Goal: Information Seeking & Learning: Understand process/instructions

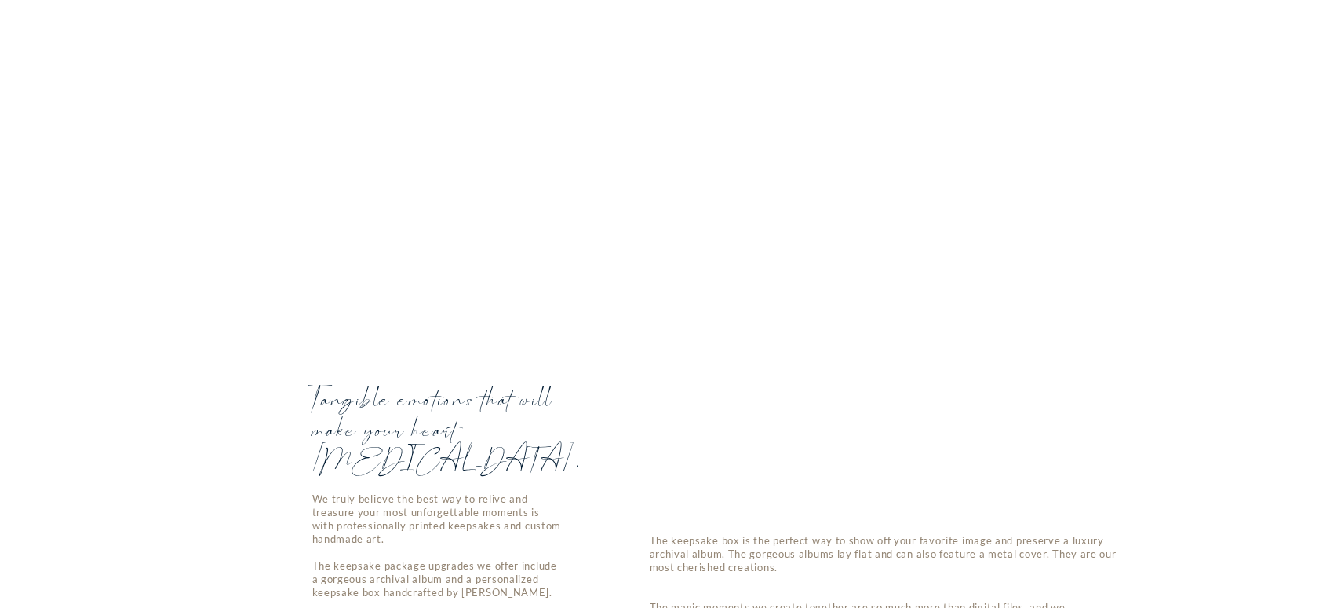
scroll to position [4563, 0]
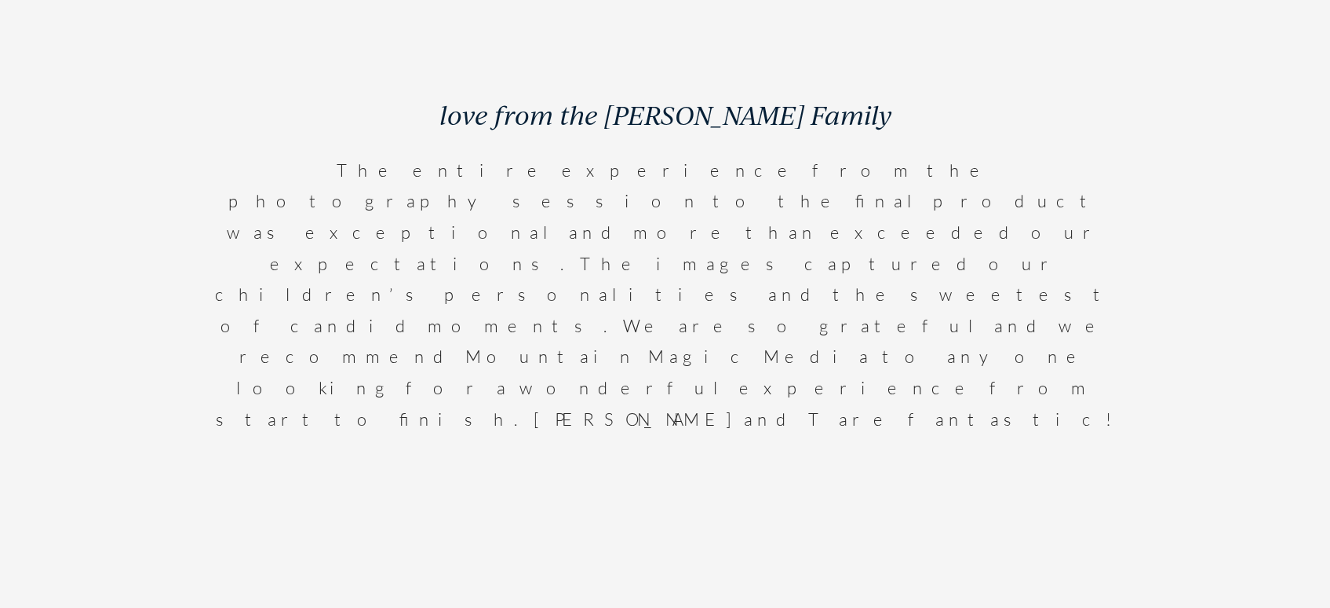
scroll to position [8428, 0]
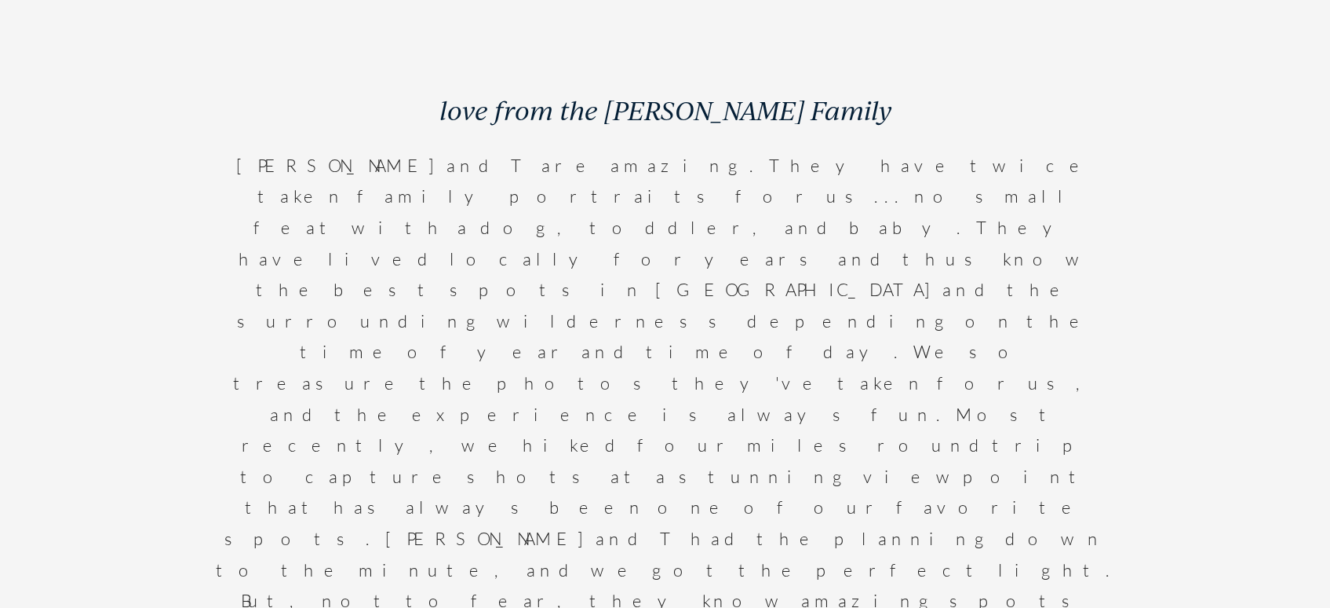
scroll to position [8492, 0]
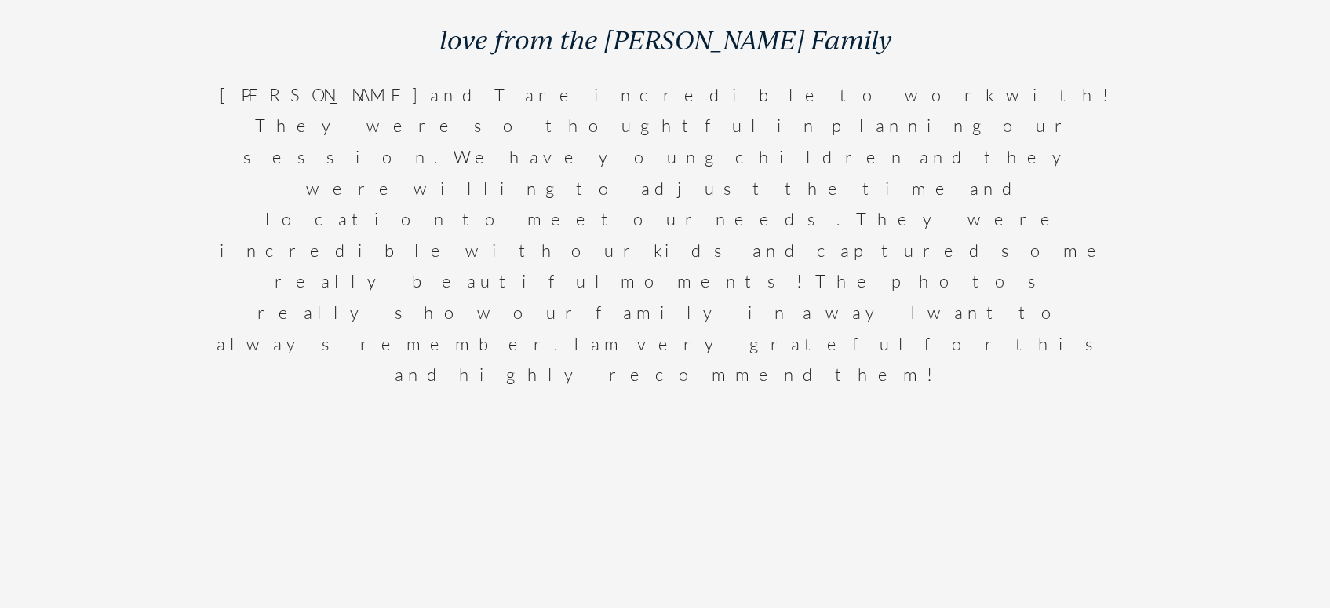
scroll to position [8648, 0]
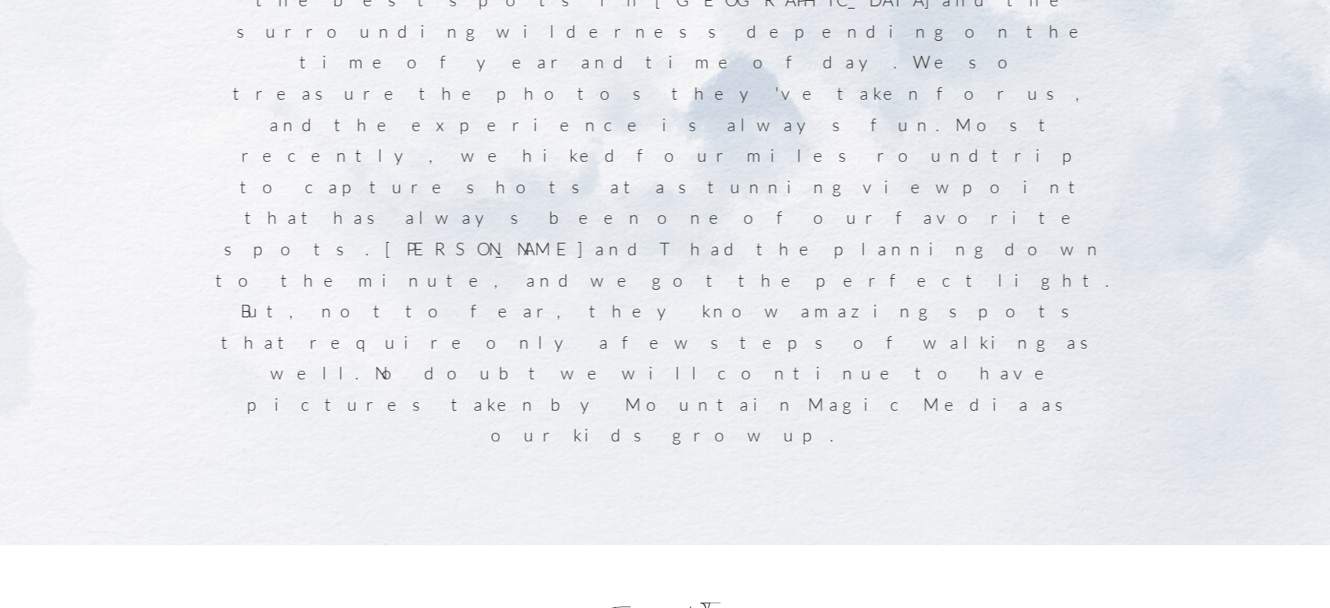
scroll to position [8713, 0]
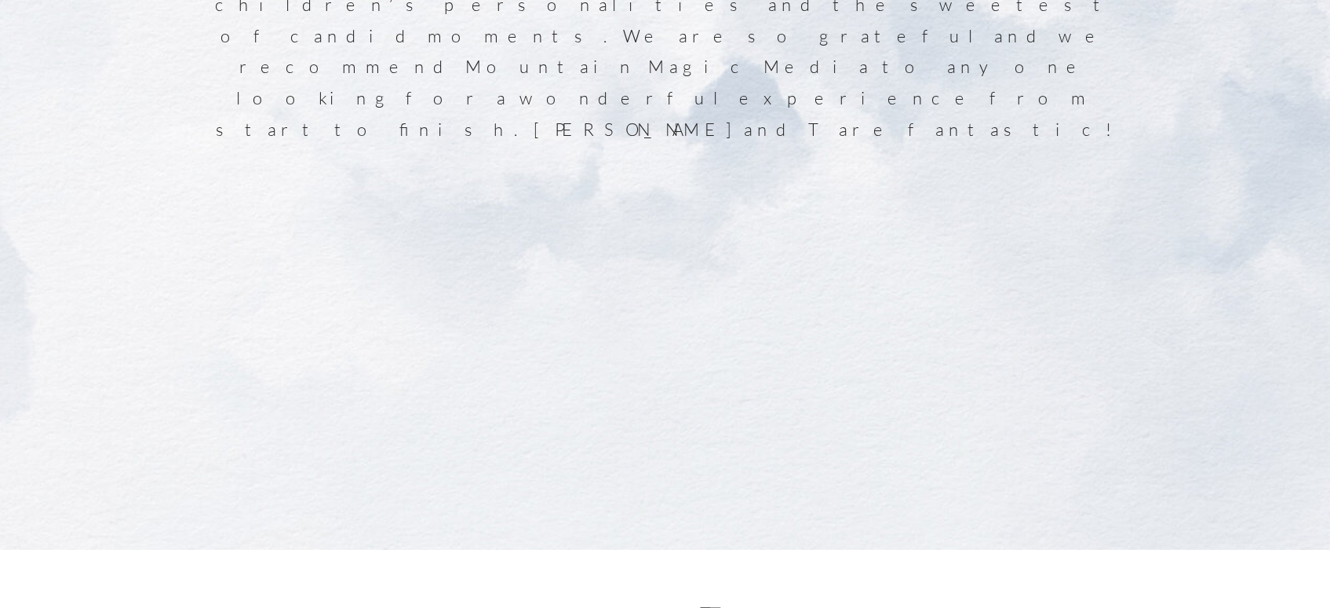
drag, startPoint x: 819, startPoint y: 283, endPoint x: 1176, endPoint y: 320, distance: 359.0
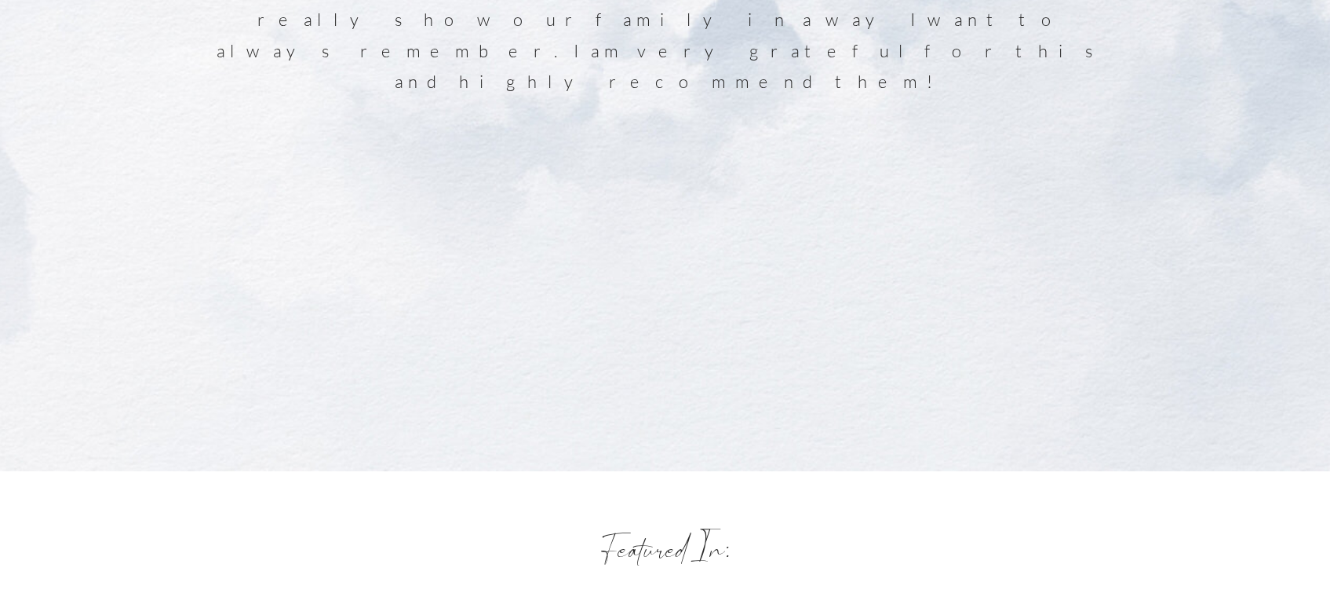
scroll to position [8792, 0]
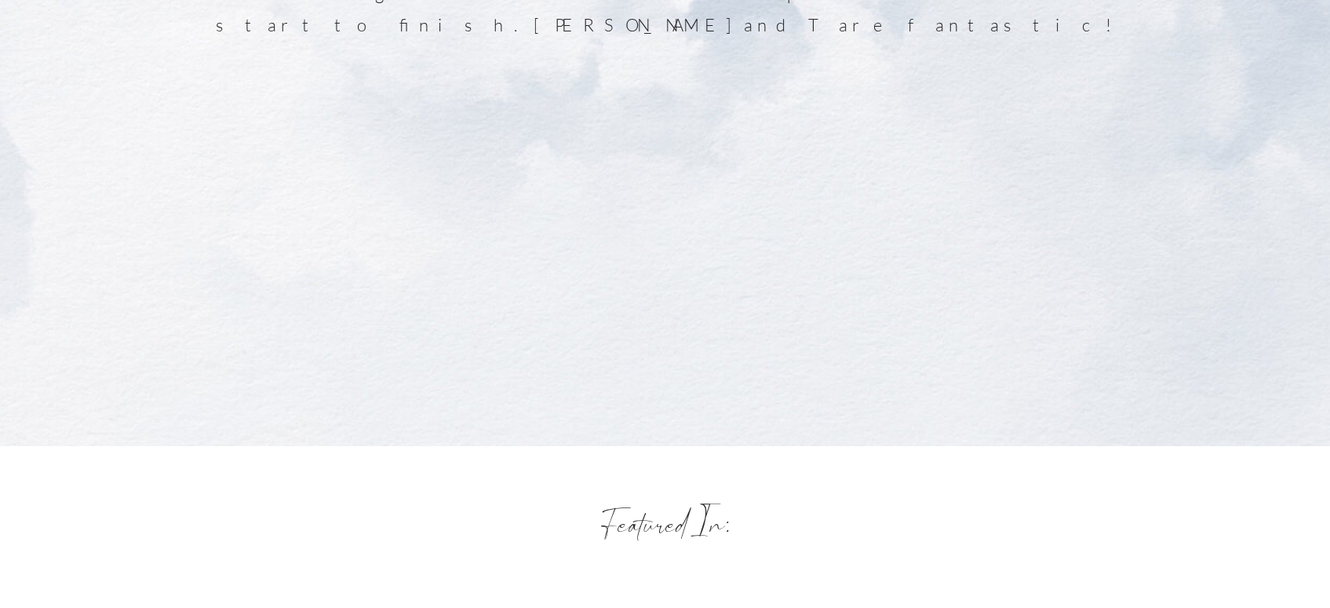
scroll to position [8904, 0]
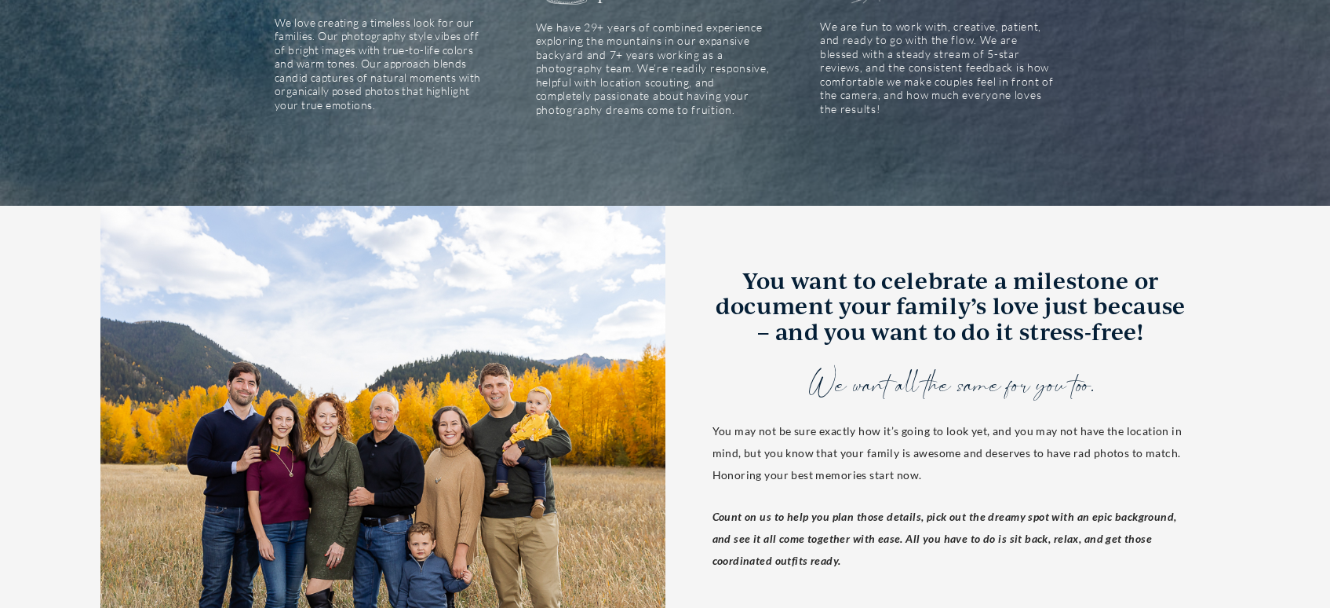
scroll to position [0, 0]
